Goal: Task Accomplishment & Management: Manage account settings

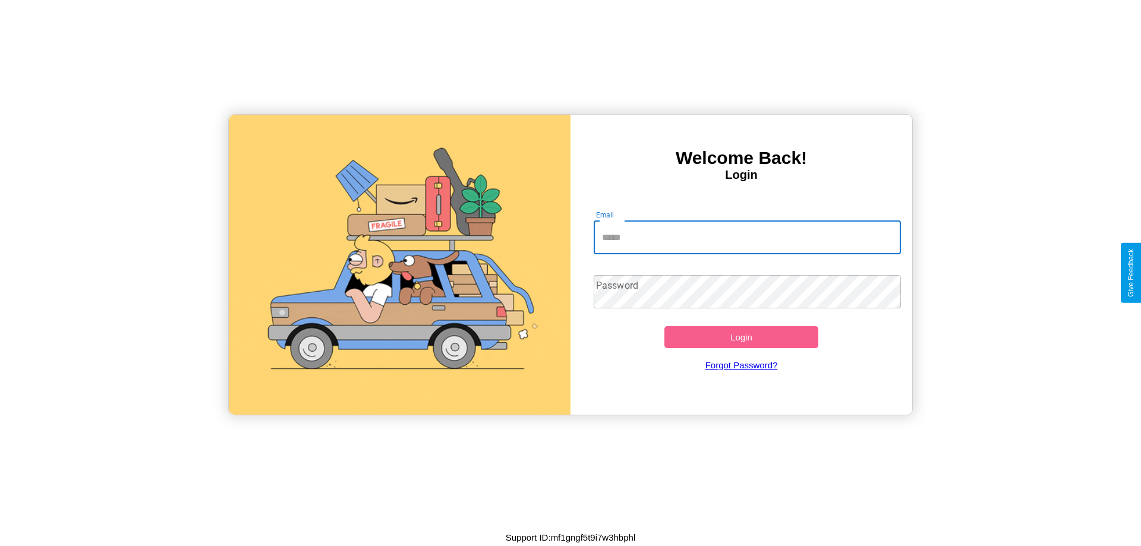
click at [747, 237] on input "Email" at bounding box center [748, 237] width 308 height 33
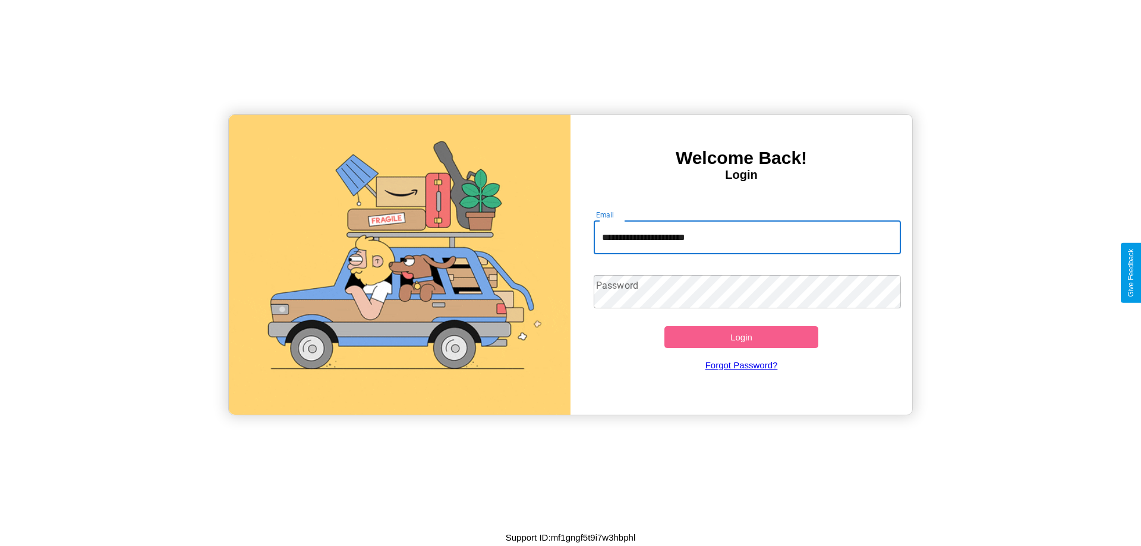
type input "**********"
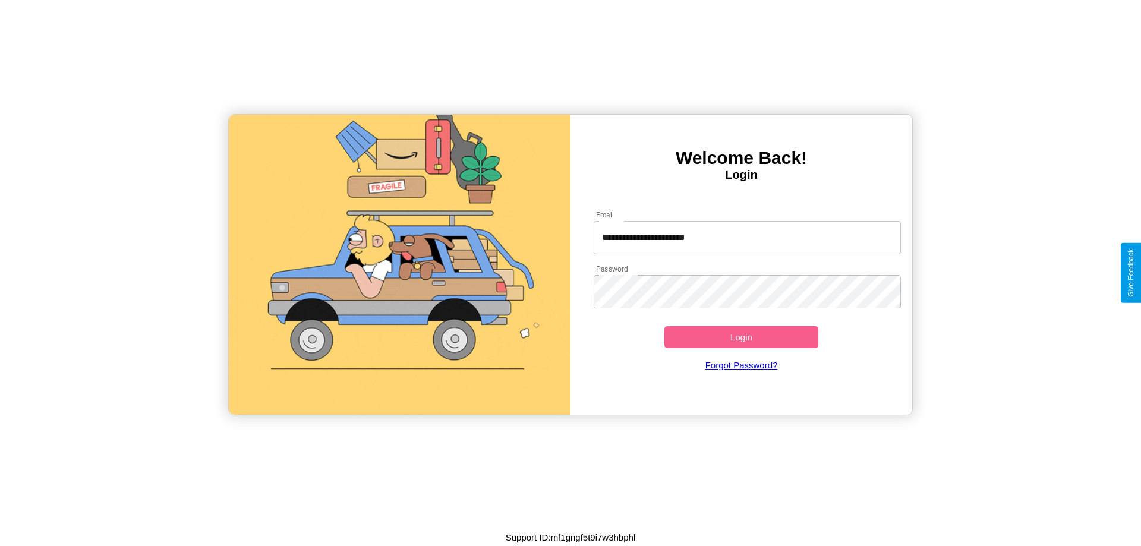
click at [741, 337] on button "Login" at bounding box center [742, 337] width 154 height 22
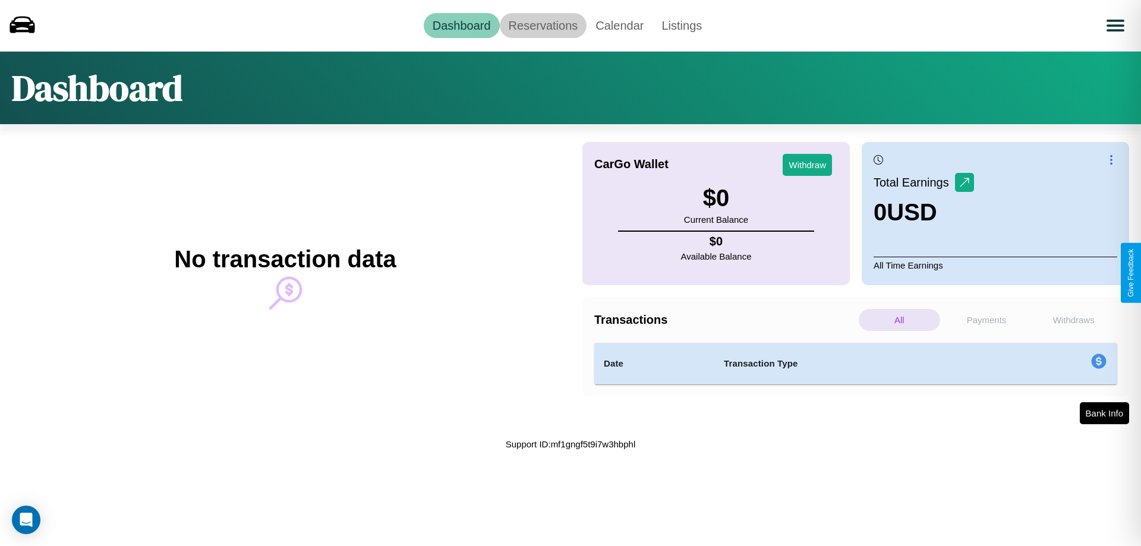
click at [543, 25] on link "Reservations" at bounding box center [543, 25] width 87 height 25
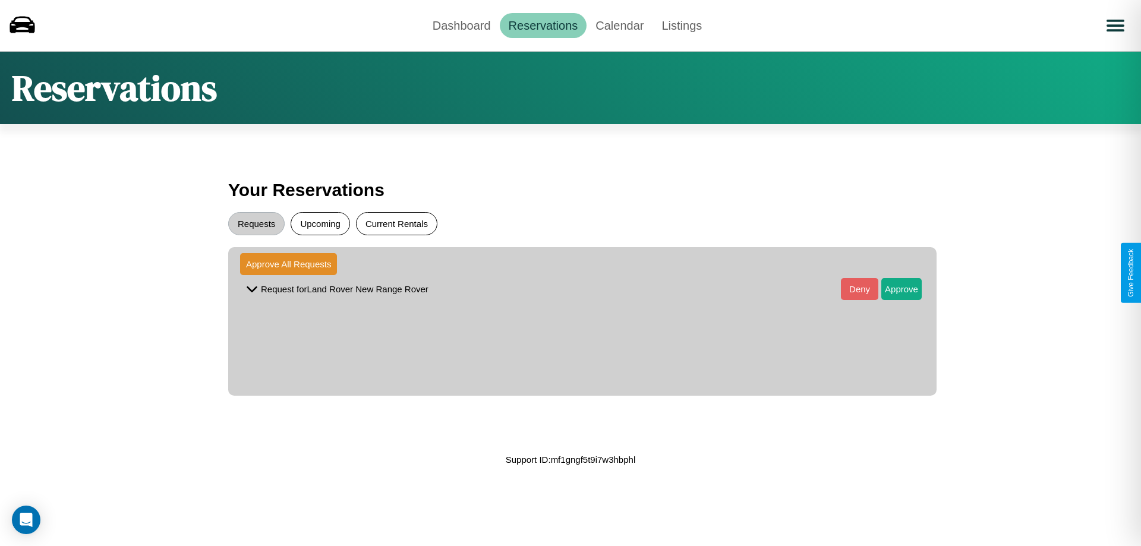
click at [396, 224] on button "Current Rentals" at bounding box center [396, 223] width 81 height 23
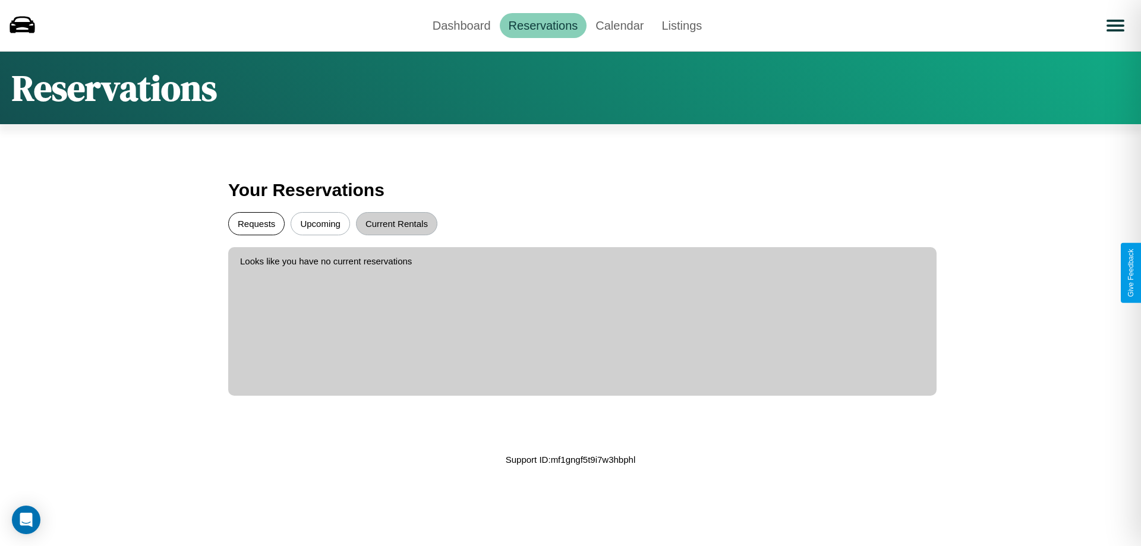
click at [256, 224] on button "Requests" at bounding box center [256, 223] width 56 height 23
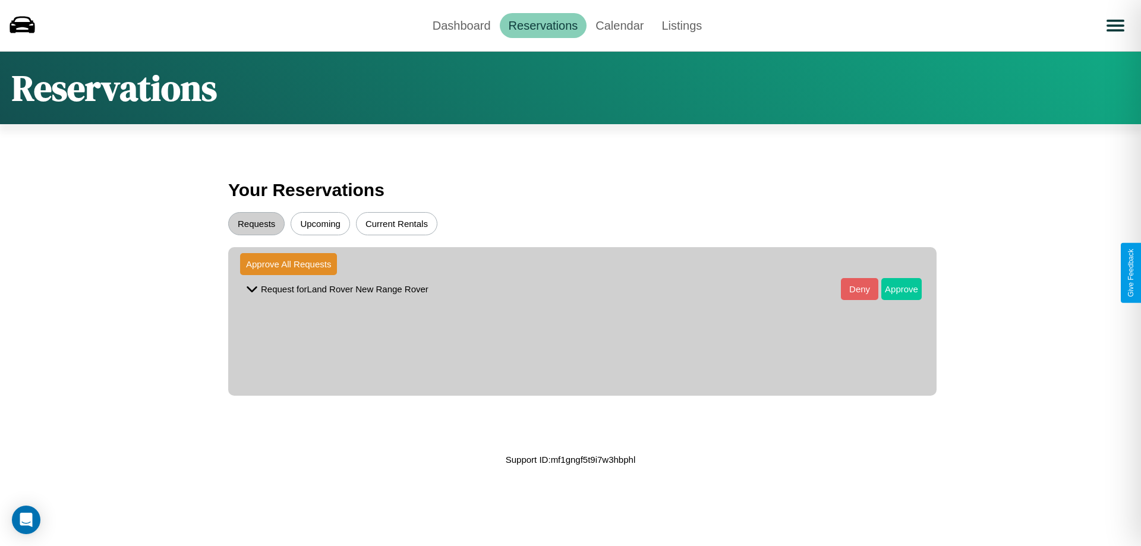
click at [893, 289] on button "Approve" at bounding box center [902, 289] width 40 height 22
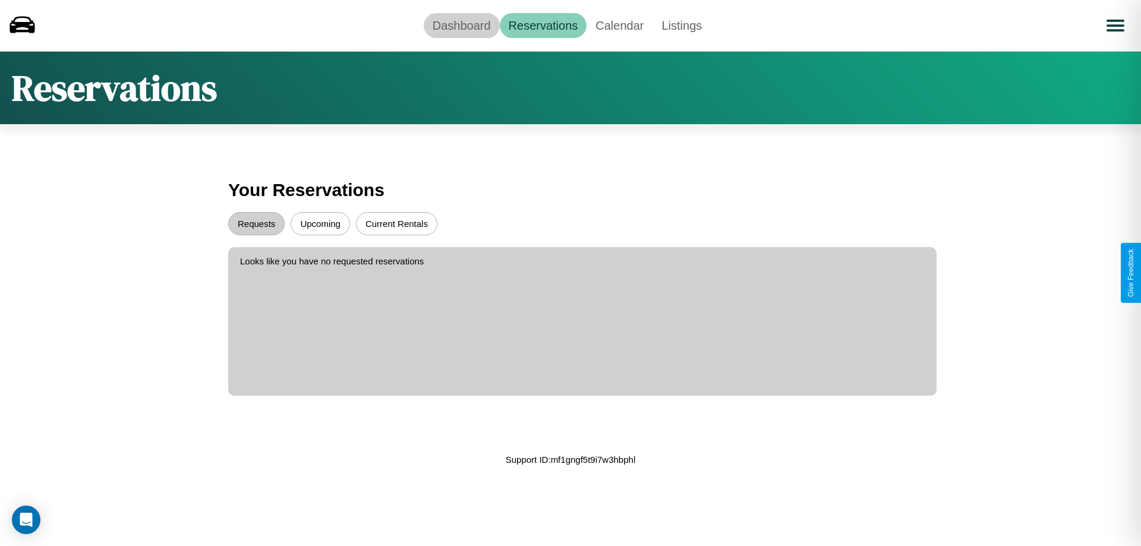
click at [461, 25] on link "Dashboard" at bounding box center [462, 25] width 76 height 25
